Goal: Task Accomplishment & Management: Manage account settings

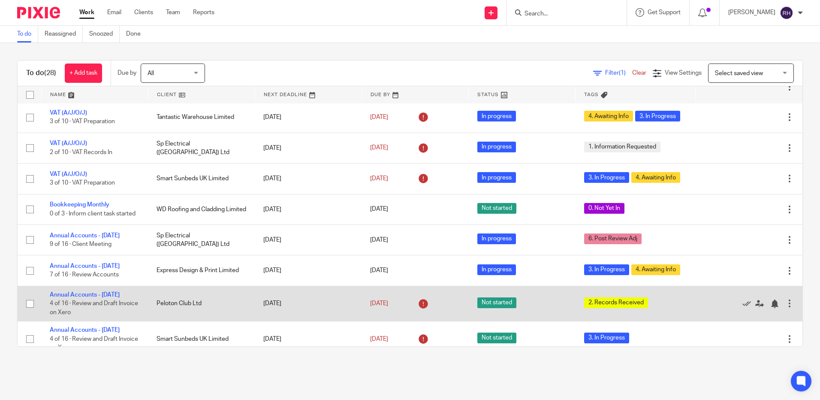
scroll to position [171, 0]
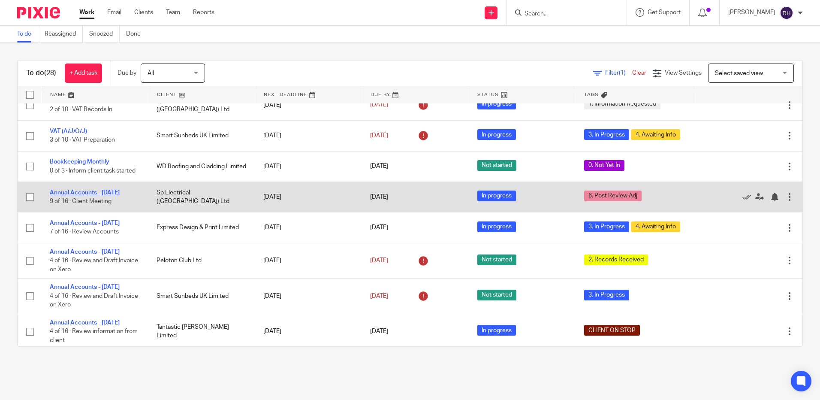
click at [87, 190] on link "Annual Accounts - [DATE]" at bounding box center [85, 193] width 70 height 6
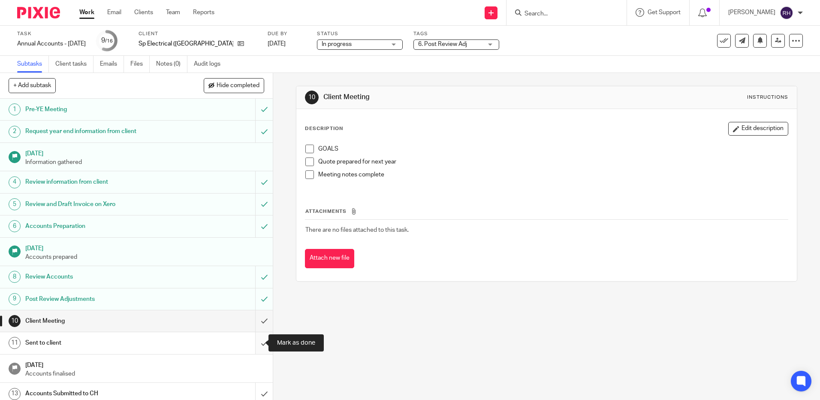
click at [255, 342] on input "submit" at bounding box center [136, 342] width 273 height 21
click at [250, 342] on input "submit" at bounding box center [136, 342] width 273 height 21
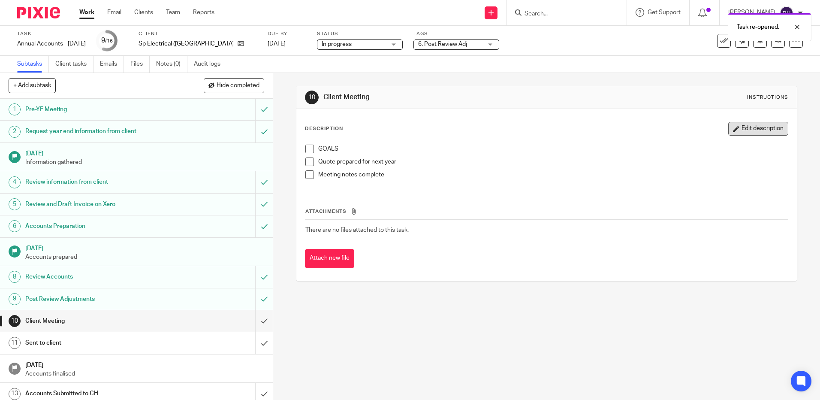
click at [733, 126] on icon "button" at bounding box center [736, 129] width 6 height 6
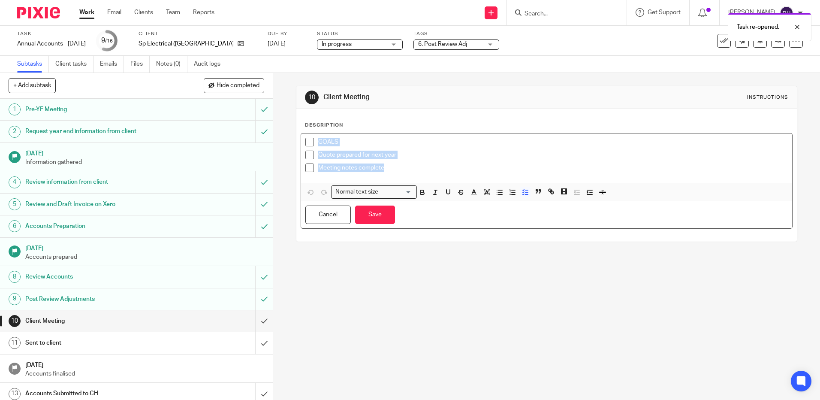
drag, startPoint x: 391, startPoint y: 170, endPoint x: 302, endPoint y: 150, distance: 91.0
click at [302, 150] on div "GOALS Quote prepared for next year Meeting notes complete" at bounding box center [546, 157] width 490 height 49
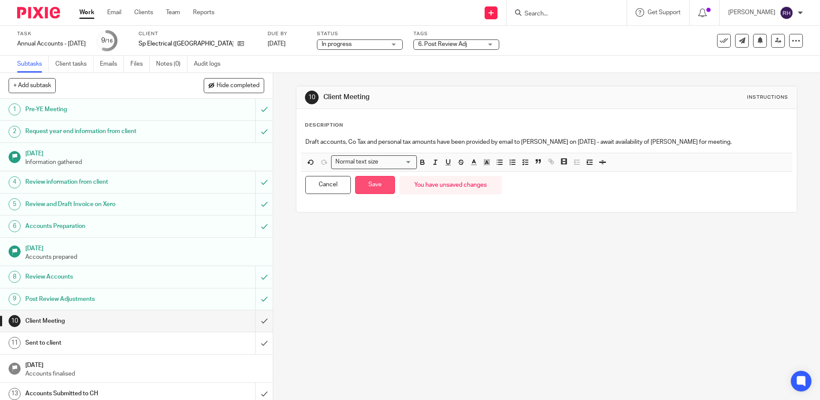
click at [366, 186] on button "Save" at bounding box center [375, 185] width 40 height 18
